Goal: Information Seeking & Learning: Find contact information

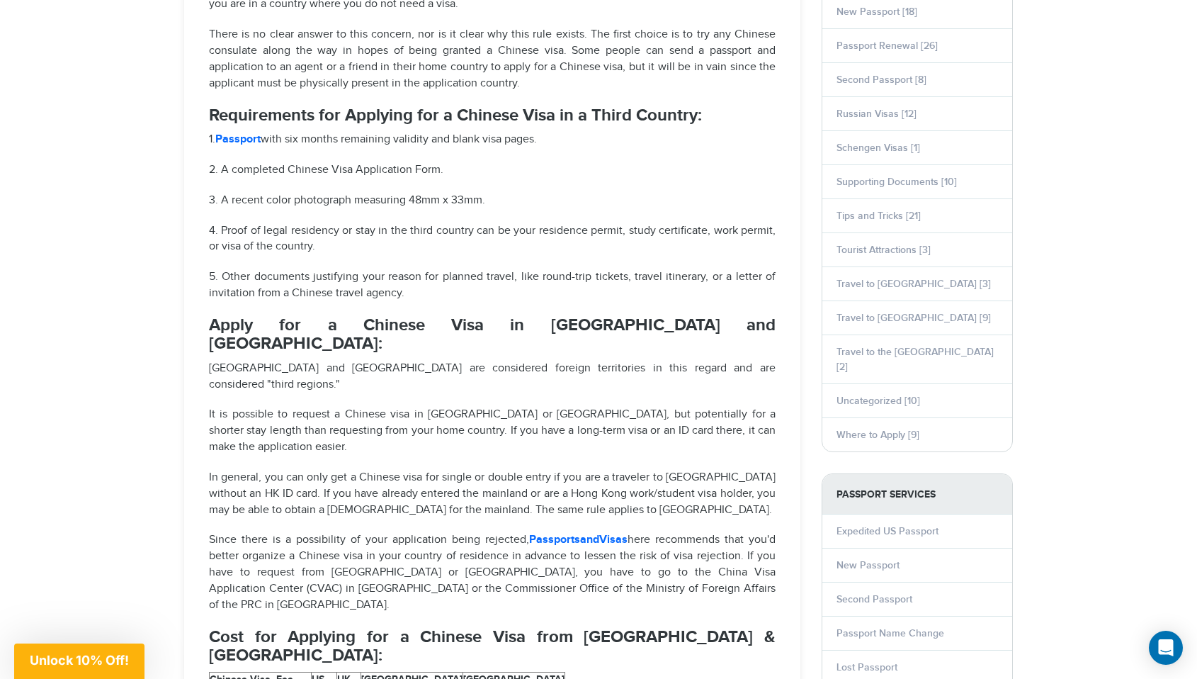
scroll to position [895, 0]
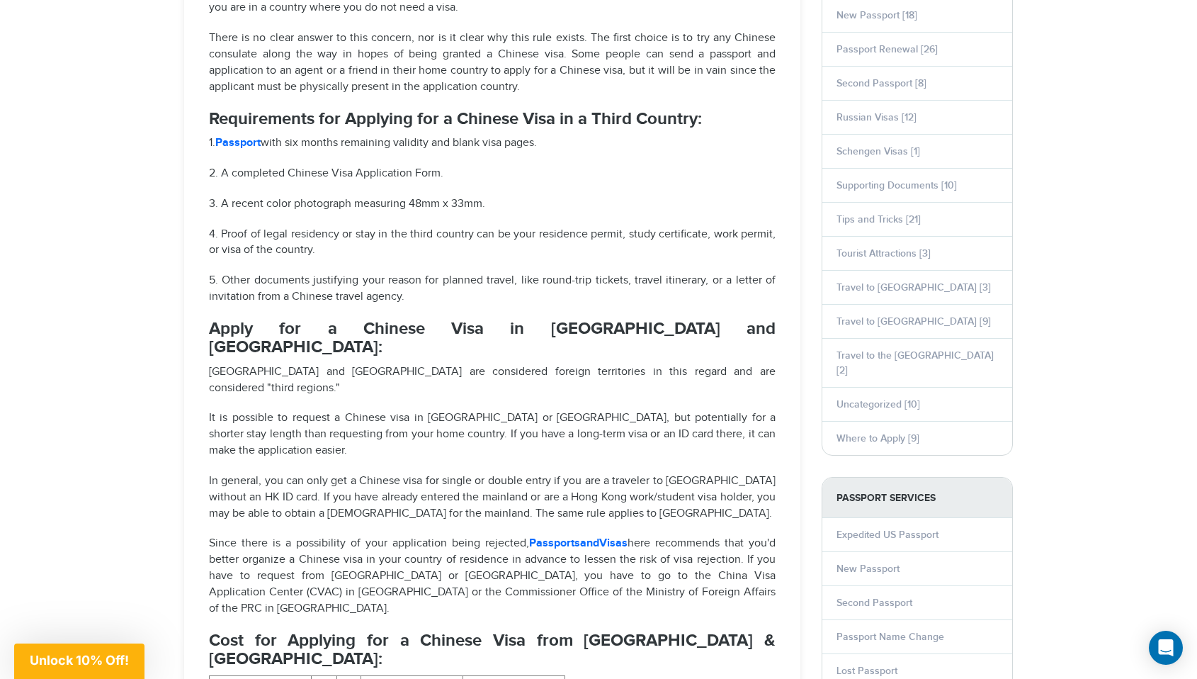
click at [554, 536] on link "PassportsandVisas" at bounding box center [578, 542] width 98 height 13
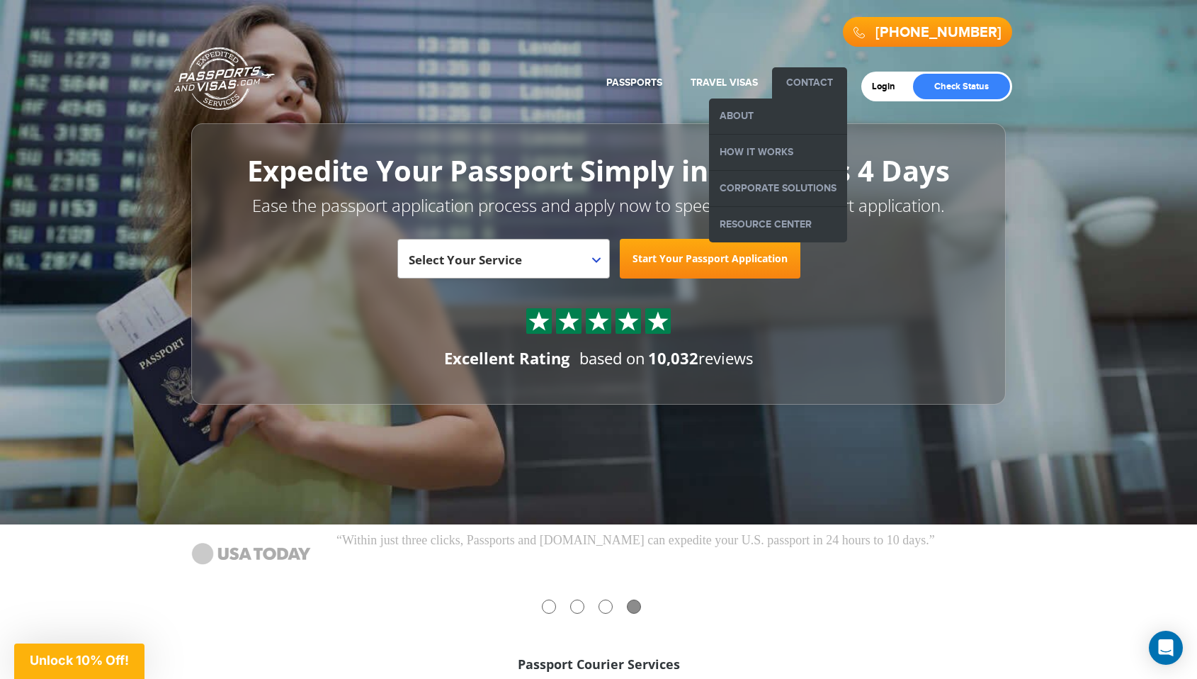
click at [803, 74] on li "Contact About How it Works Corporate Solutions Resource Center" at bounding box center [809, 82] width 75 height 31
click at [820, 84] on link "Contact" at bounding box center [809, 83] width 47 height 12
